Goal: Find contact information: Find contact information

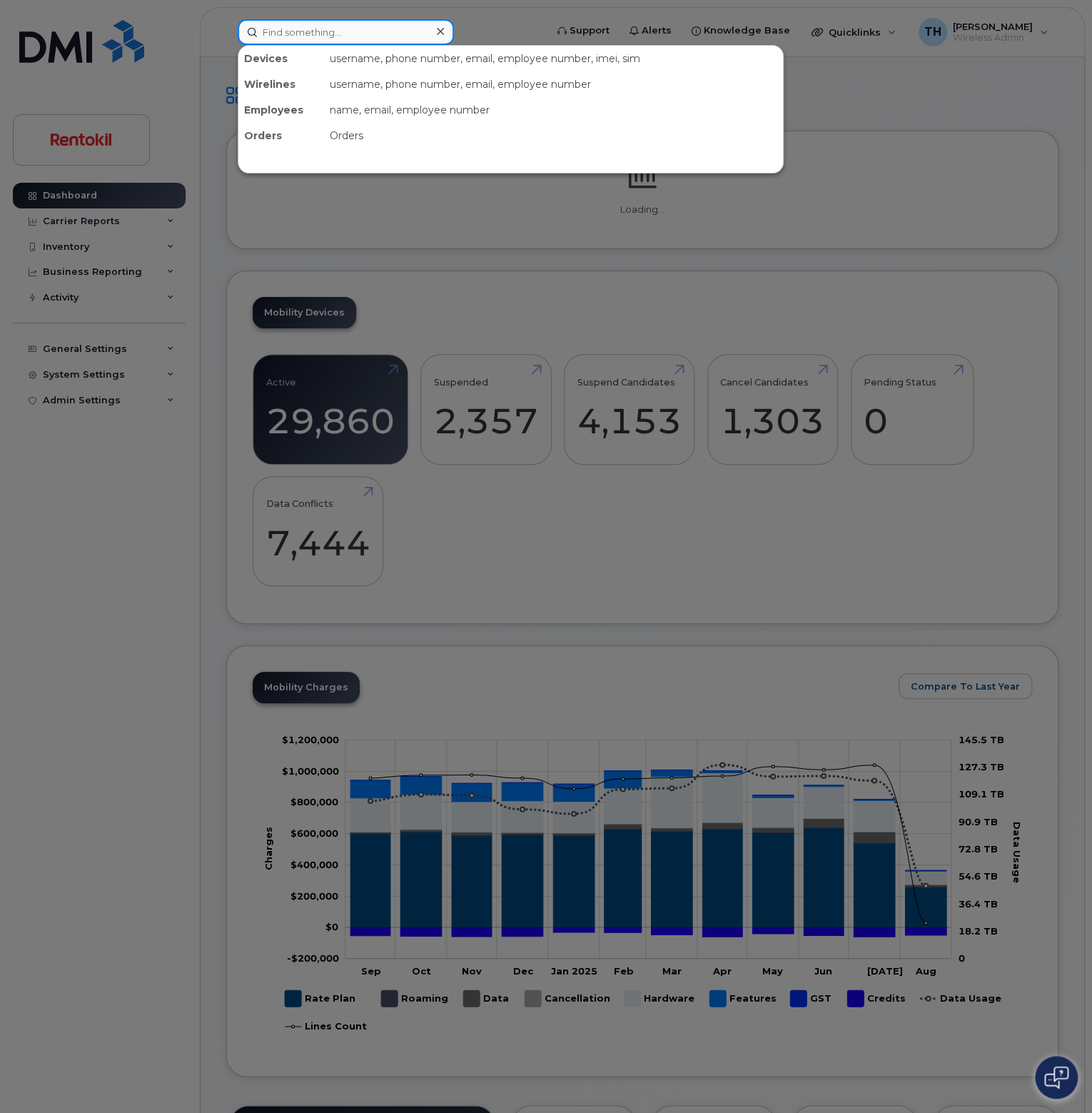
click at [327, 40] on input at bounding box center [345, 31] width 216 height 25
paste input "2395023919"
click at [360, 40] on input "2395023919" at bounding box center [345, 31] width 216 height 25
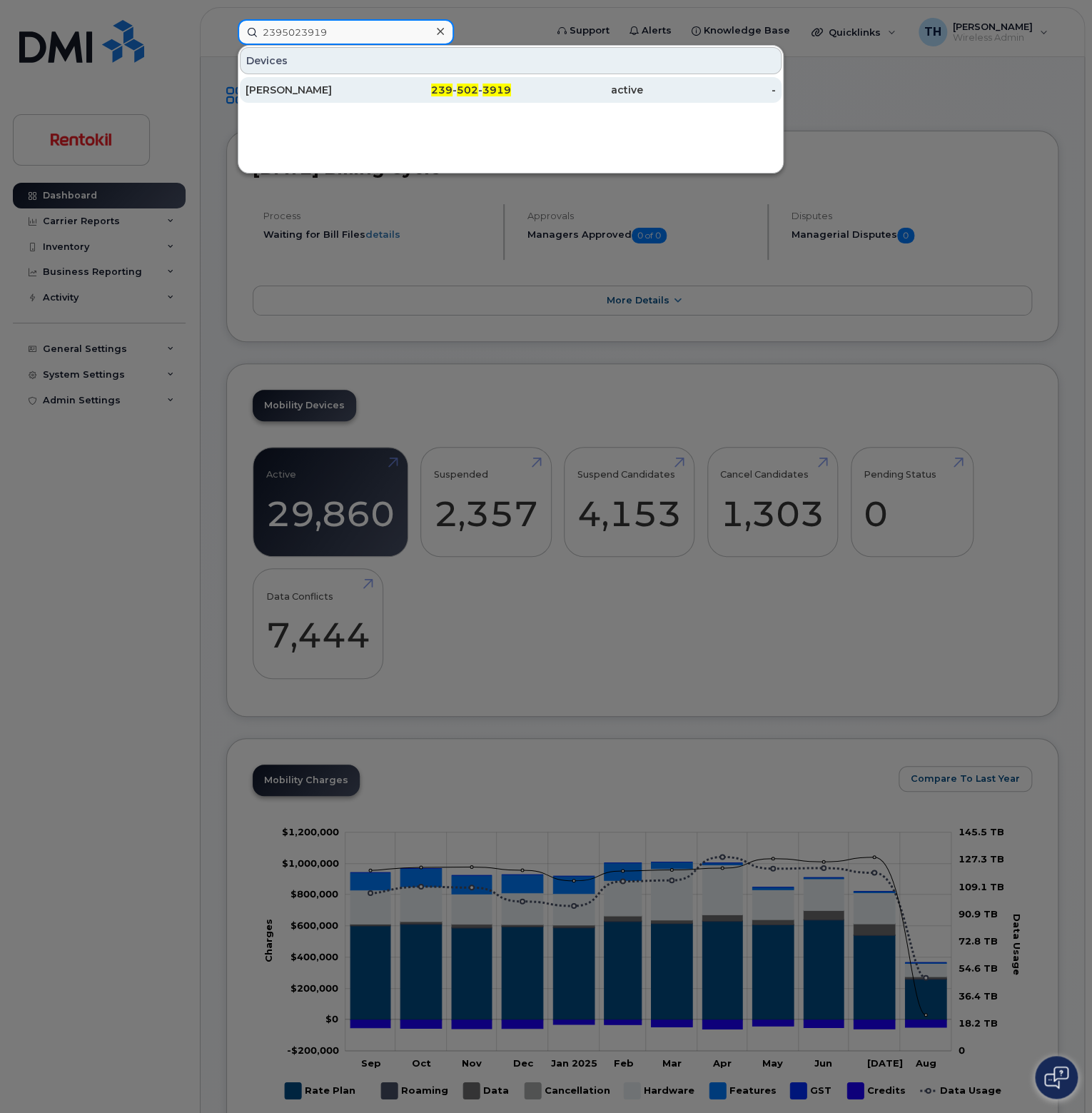
type input "2395023919"
click at [378, 96] on div "[PERSON_NAME]" at bounding box center [444, 90] width 133 height 25
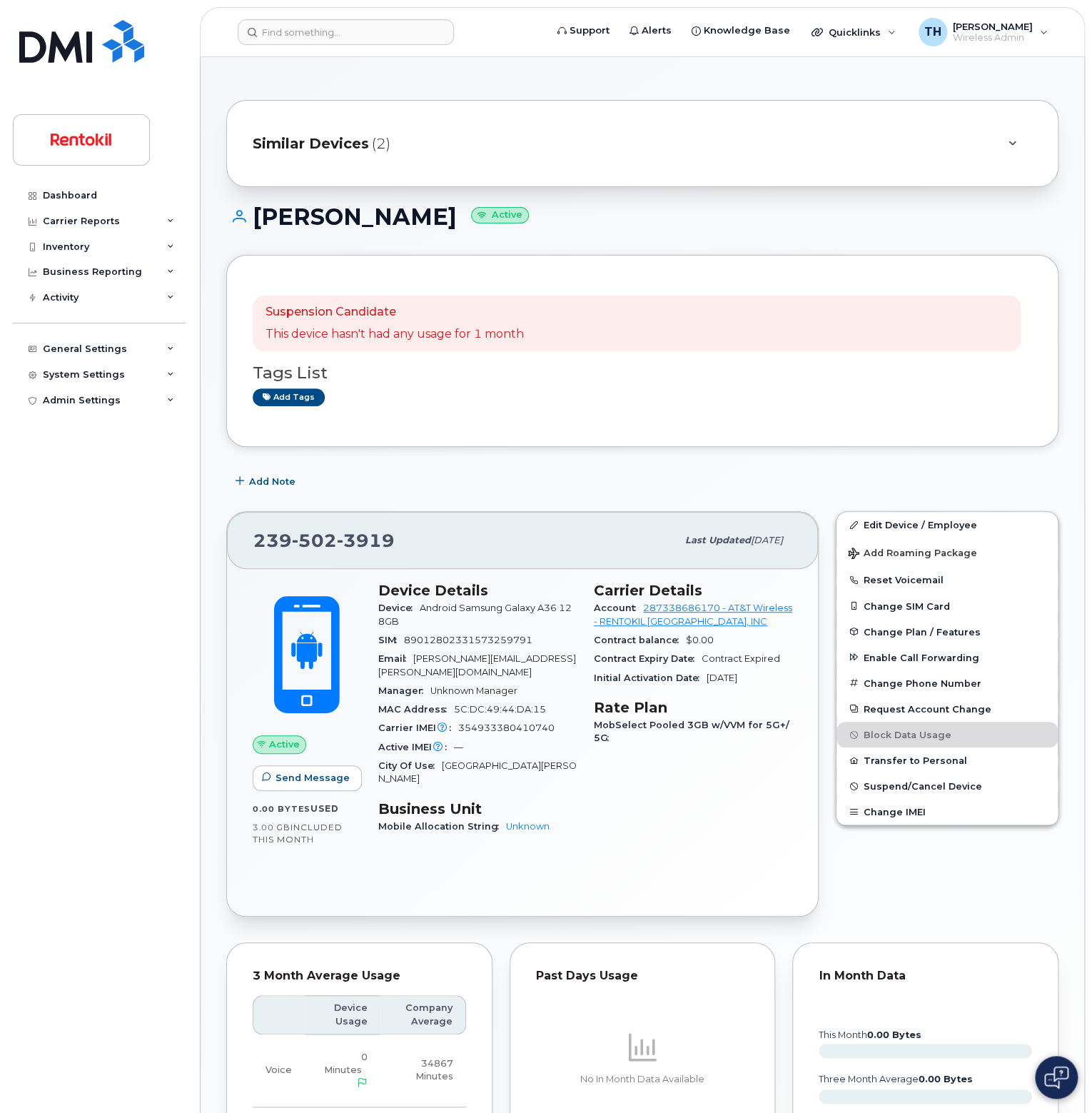
scroll to position [421, 0]
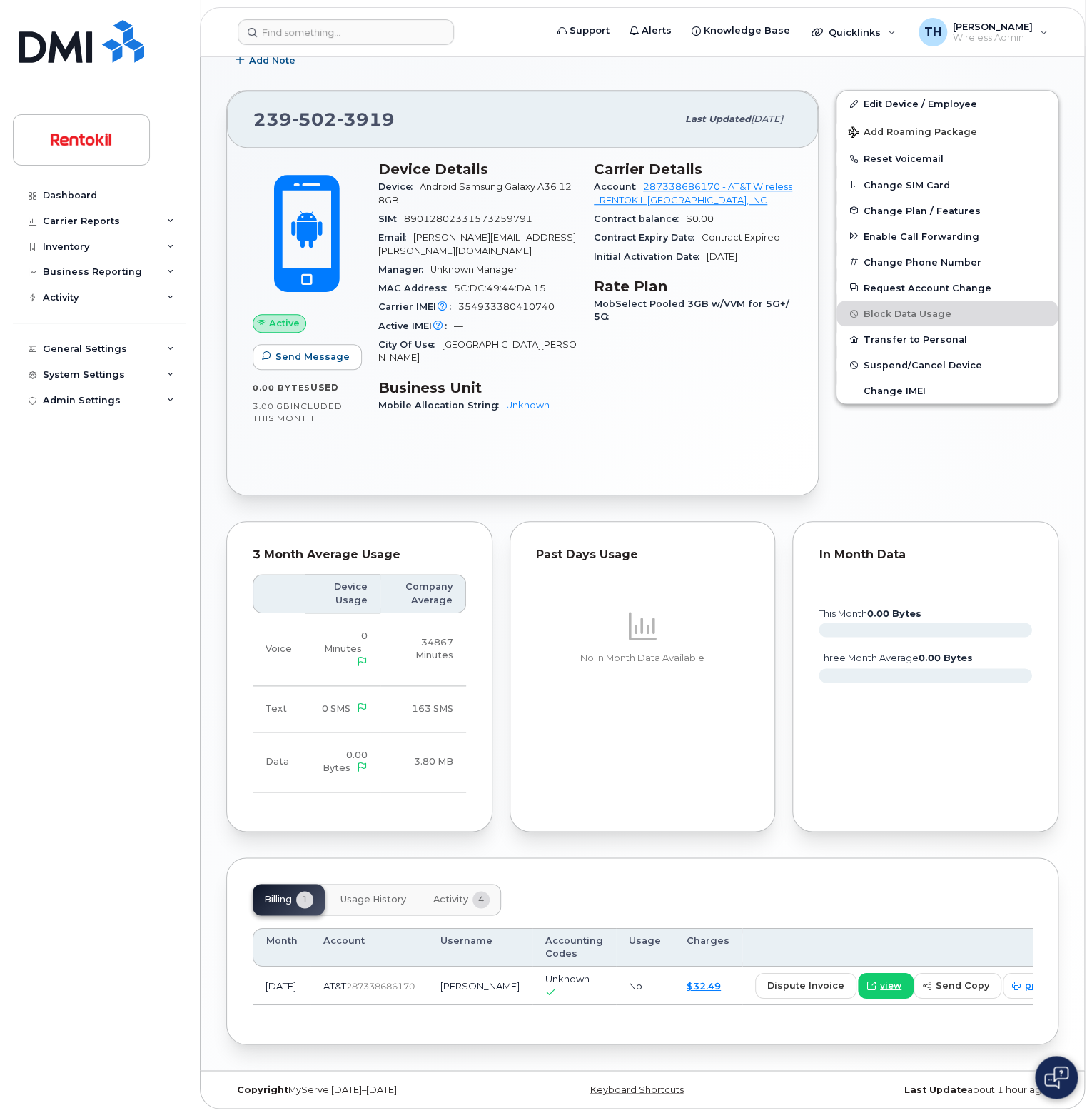
click at [272, 989] on td "Aug 2025" at bounding box center [281, 986] width 57 height 39
click at [361, 999] on td "AT&T  287338686170" at bounding box center [368, 986] width 117 height 39
click at [463, 905] on button "Activity 4" at bounding box center [462, 899] width 79 height 31
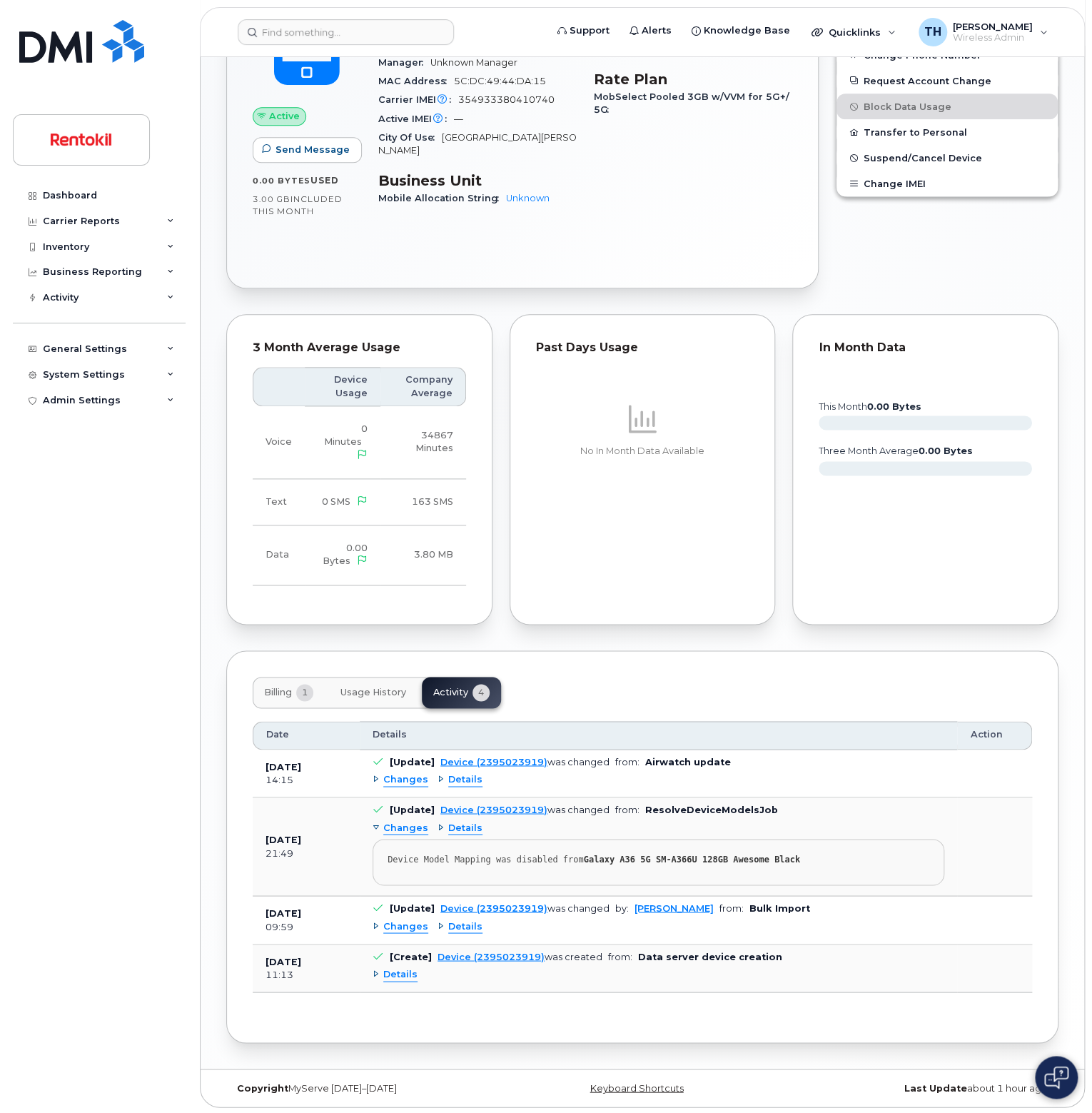
click at [355, 692] on span "Usage History" at bounding box center [373, 693] width 66 height 11
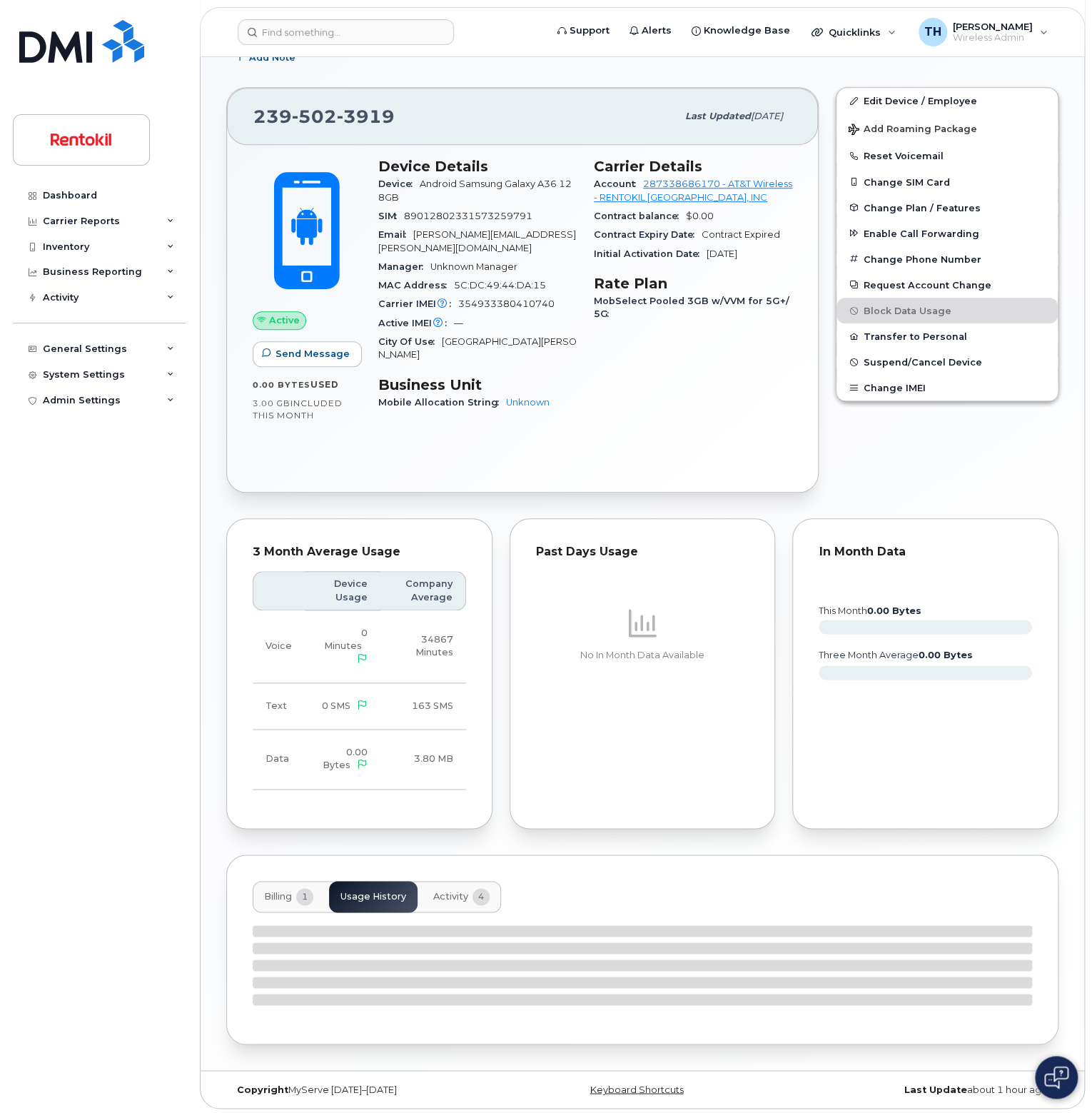
scroll to position [629, 0]
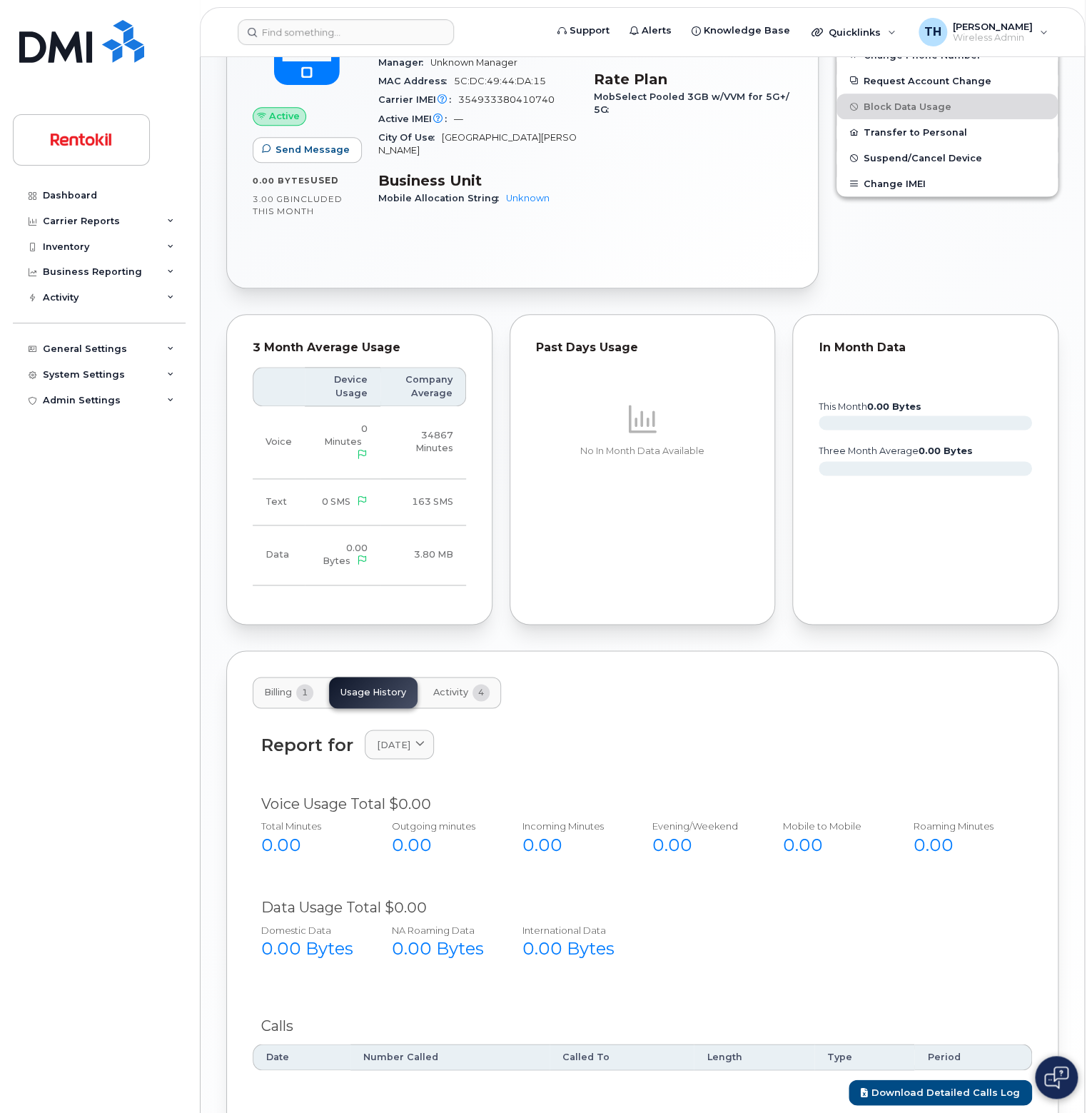
click at [292, 708] on div "Report for August 2025 2025 August Voice Usage Total $0.00 Total Minutes 0.00 O…" at bounding box center [642, 913] width 779 height 411
click at [298, 696] on button "Billing 1" at bounding box center [288, 692] width 72 height 31
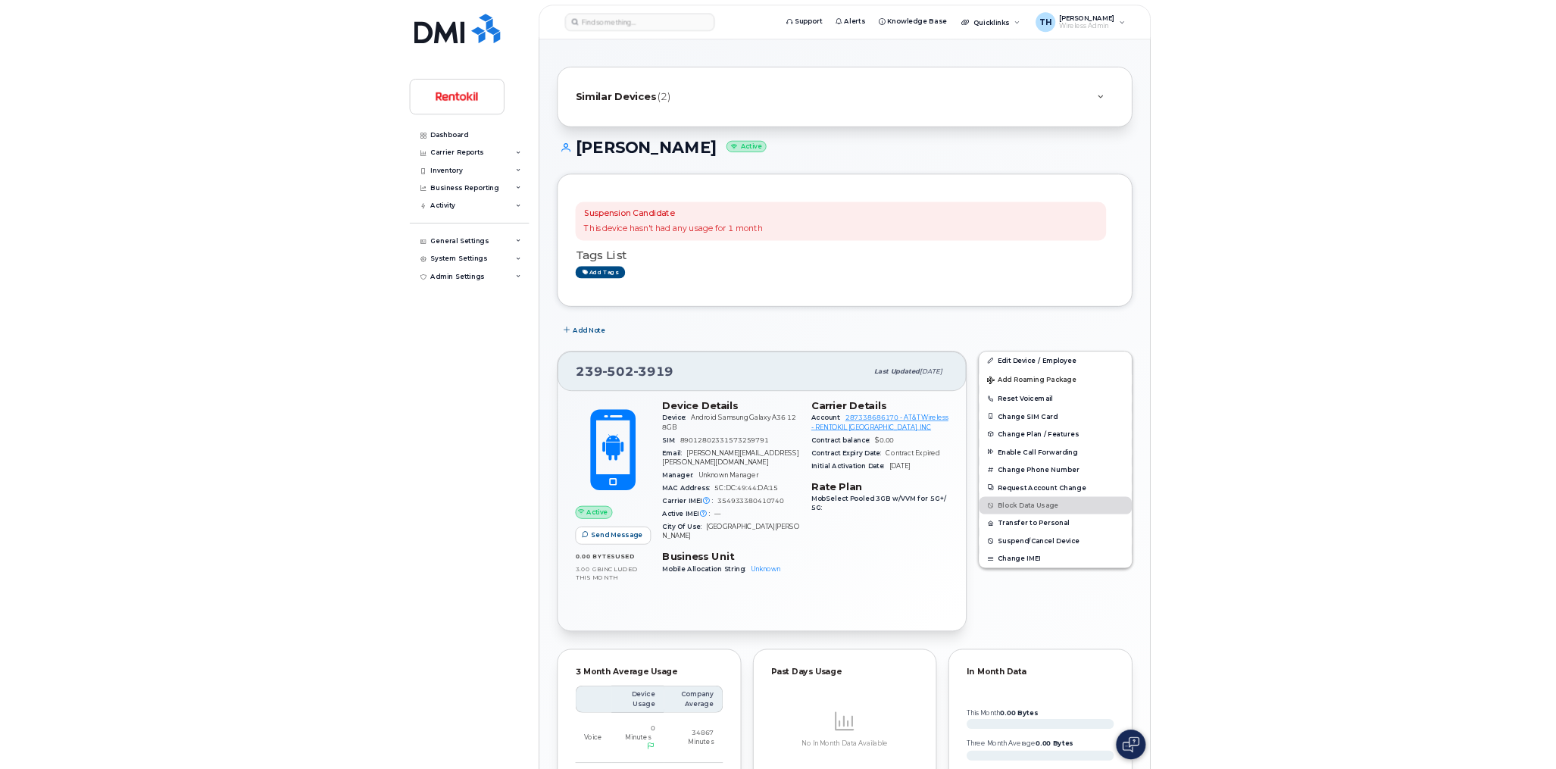
scroll to position [0, 0]
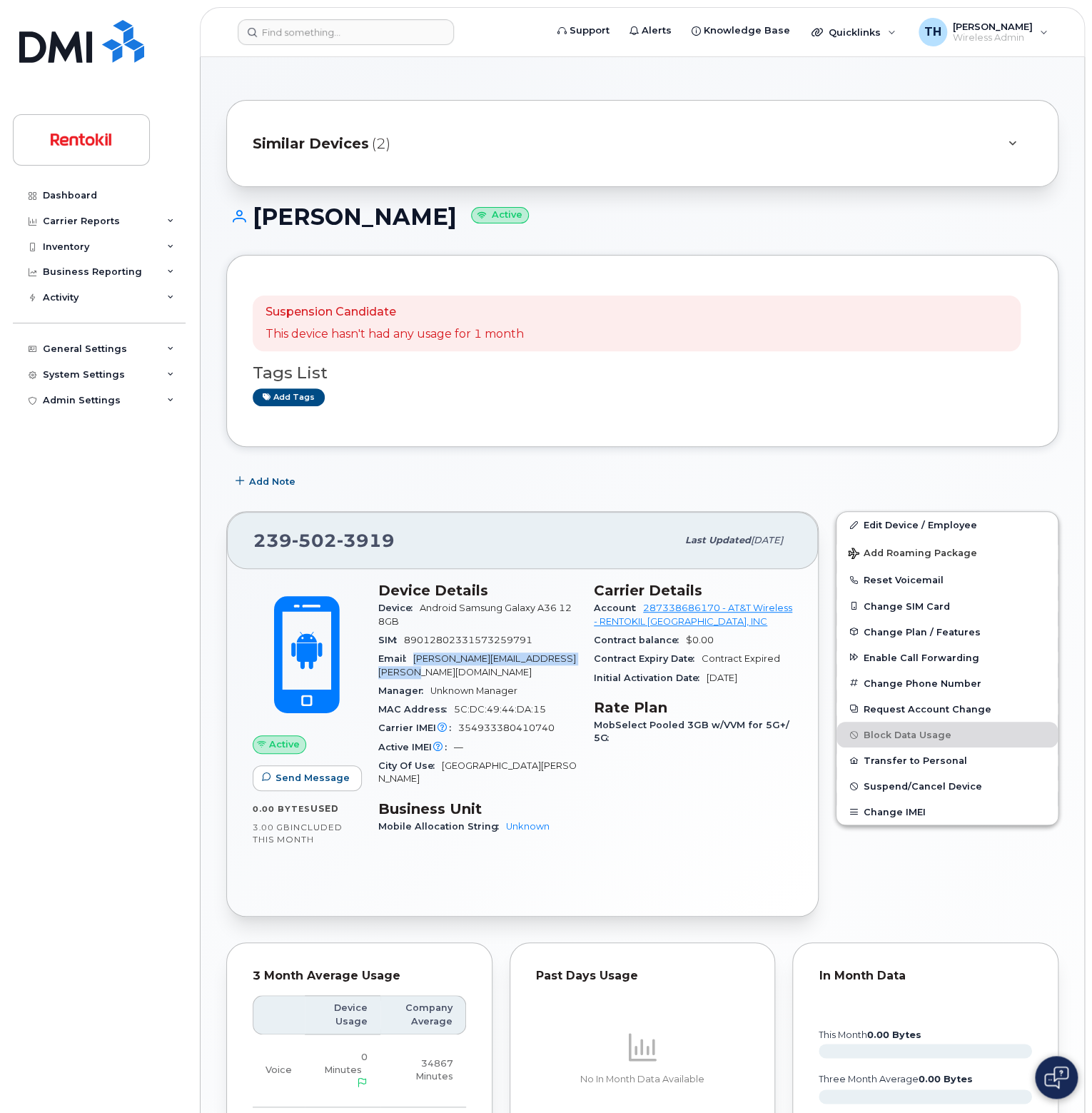
drag, startPoint x: 418, startPoint y: 657, endPoint x: 537, endPoint y: 672, distance: 119.9
click at [537, 672] on div "Email micheal.scott@rentokil-terminix.com" at bounding box center [477, 665] width 199 height 32
copy span "micheal.scott@rentokil-terminix.com"
